Goal: Navigation & Orientation: Find specific page/section

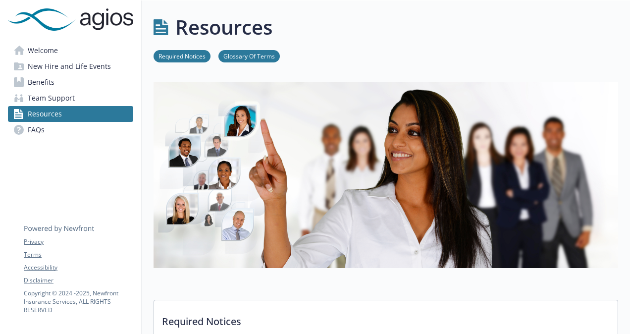
click at [183, 57] on link "Required Notices" at bounding box center [181, 55] width 57 height 9
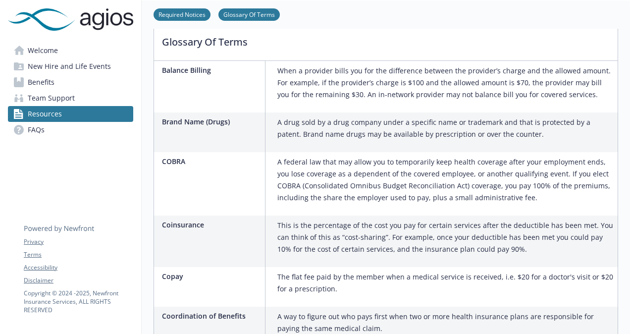
scroll to position [513, 7]
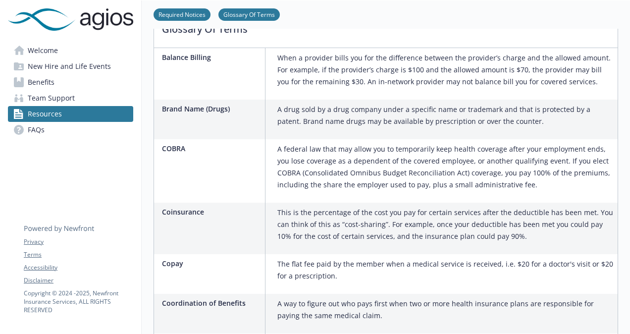
click at [32, 48] on span "Welcome" at bounding box center [43, 51] width 30 height 16
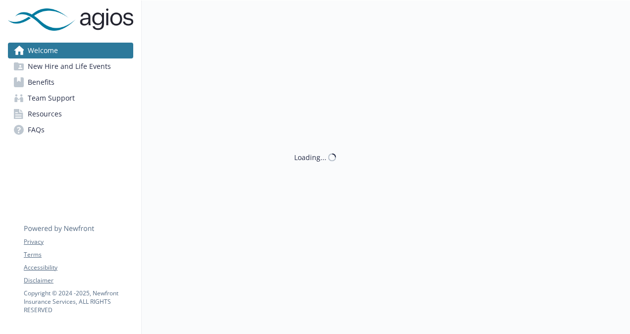
scroll to position [221, 7]
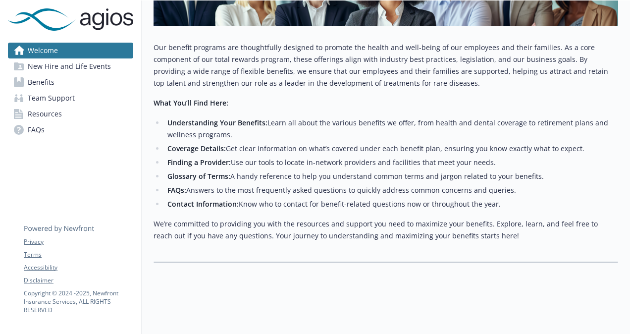
click at [30, 64] on span "New Hire and Life Events" at bounding box center [69, 66] width 83 height 16
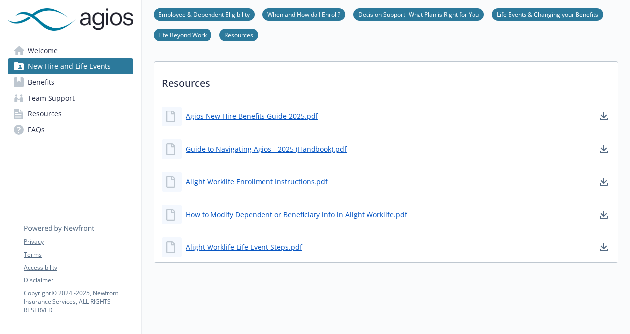
scroll to position [399, 7]
click at [39, 116] on span "Resources" at bounding box center [45, 114] width 34 height 16
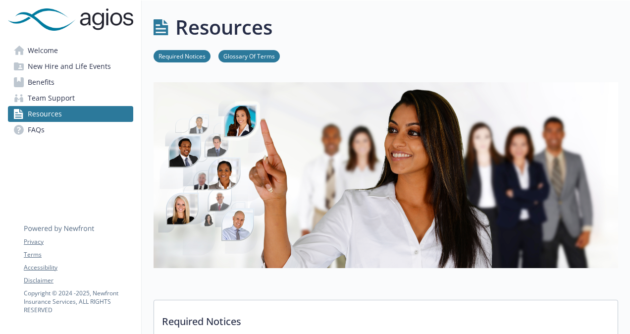
scroll to position [0, 7]
